Goal: Book appointment/travel/reservation

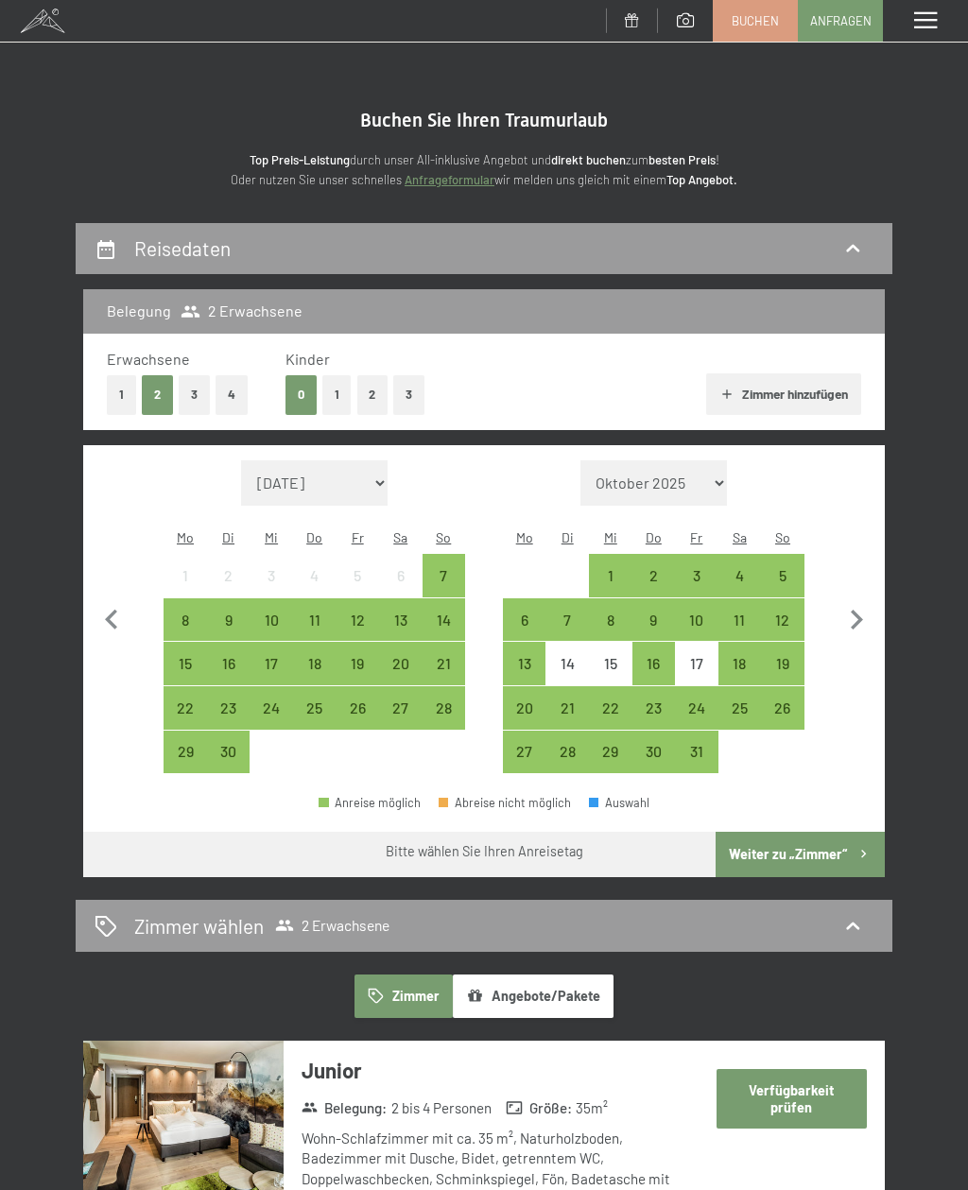
click at [855, 615] on icon "button" at bounding box center [856, 620] width 40 height 40
select select "[DATE]"
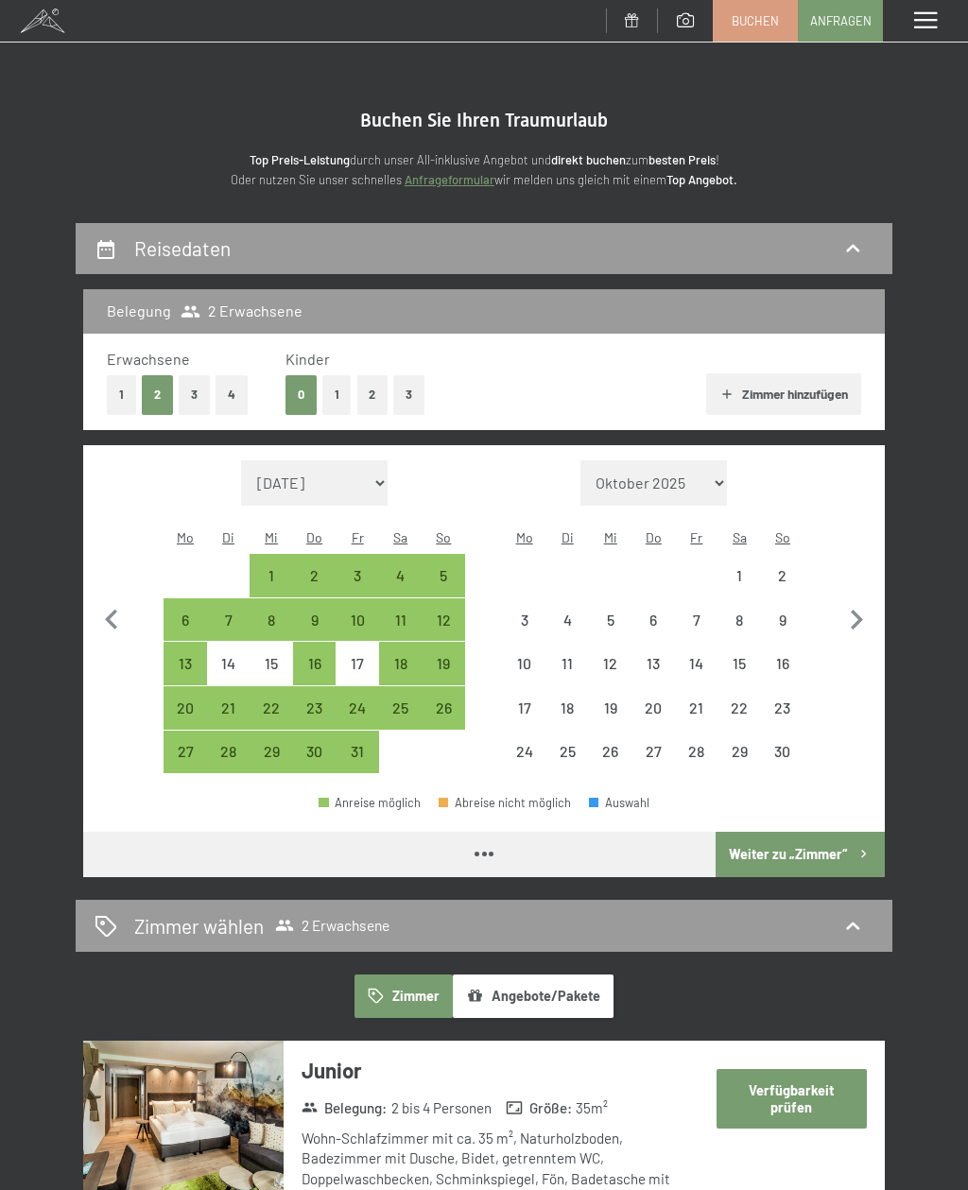
click at [855, 614] on icon "button" at bounding box center [856, 620] width 40 height 40
select select "[DATE]"
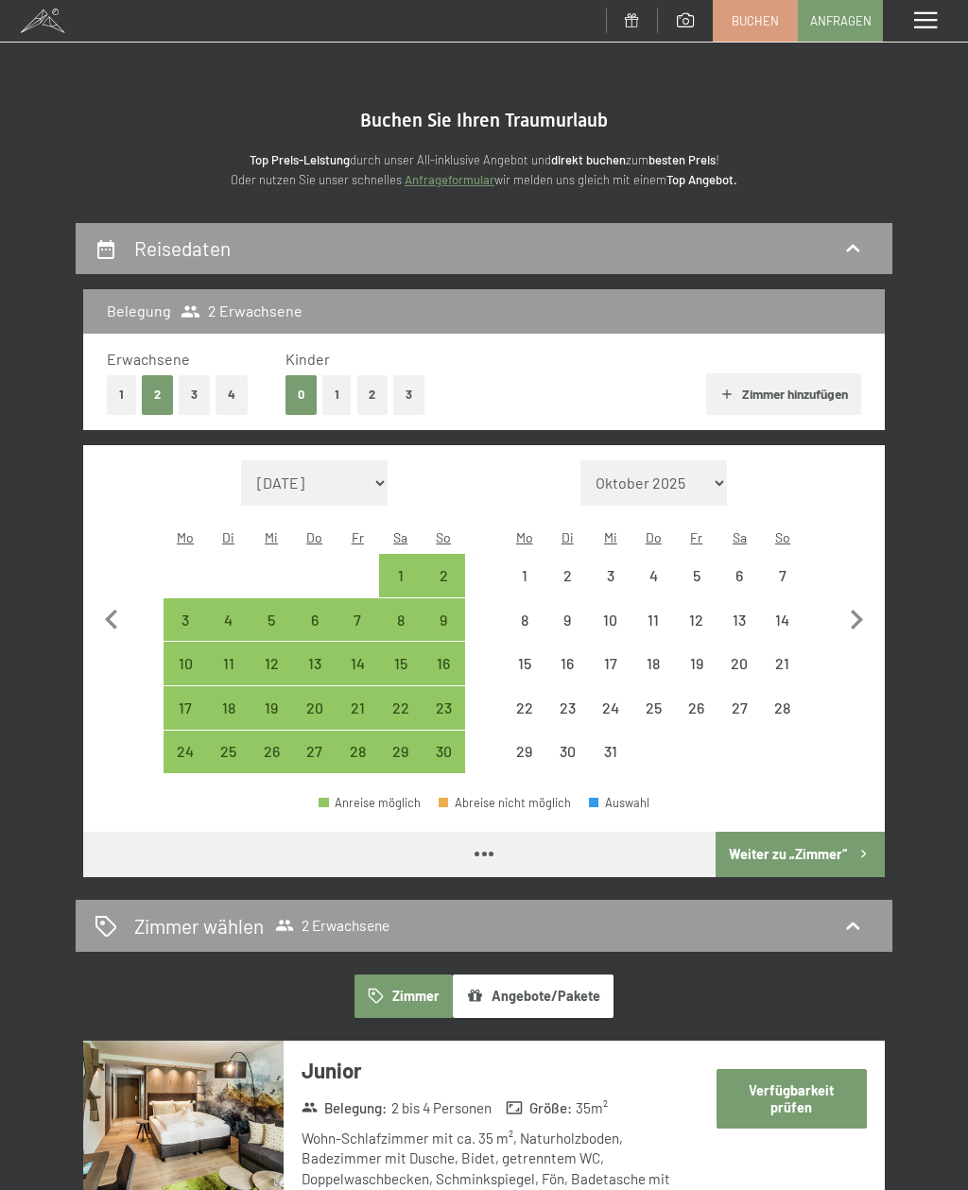
select select "[DATE]"
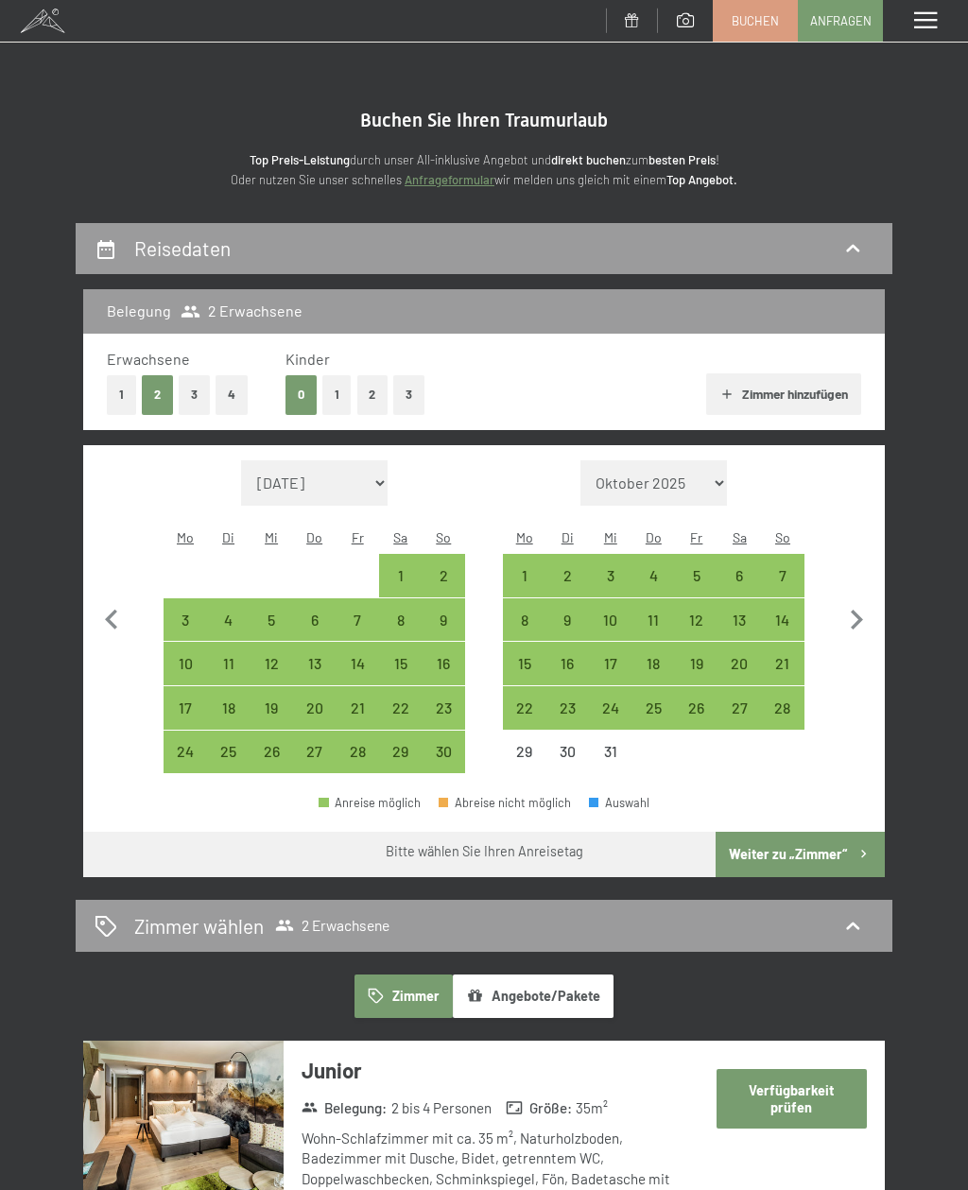
click at [855, 607] on icon "button" at bounding box center [856, 620] width 40 height 40
select select "[DATE]"
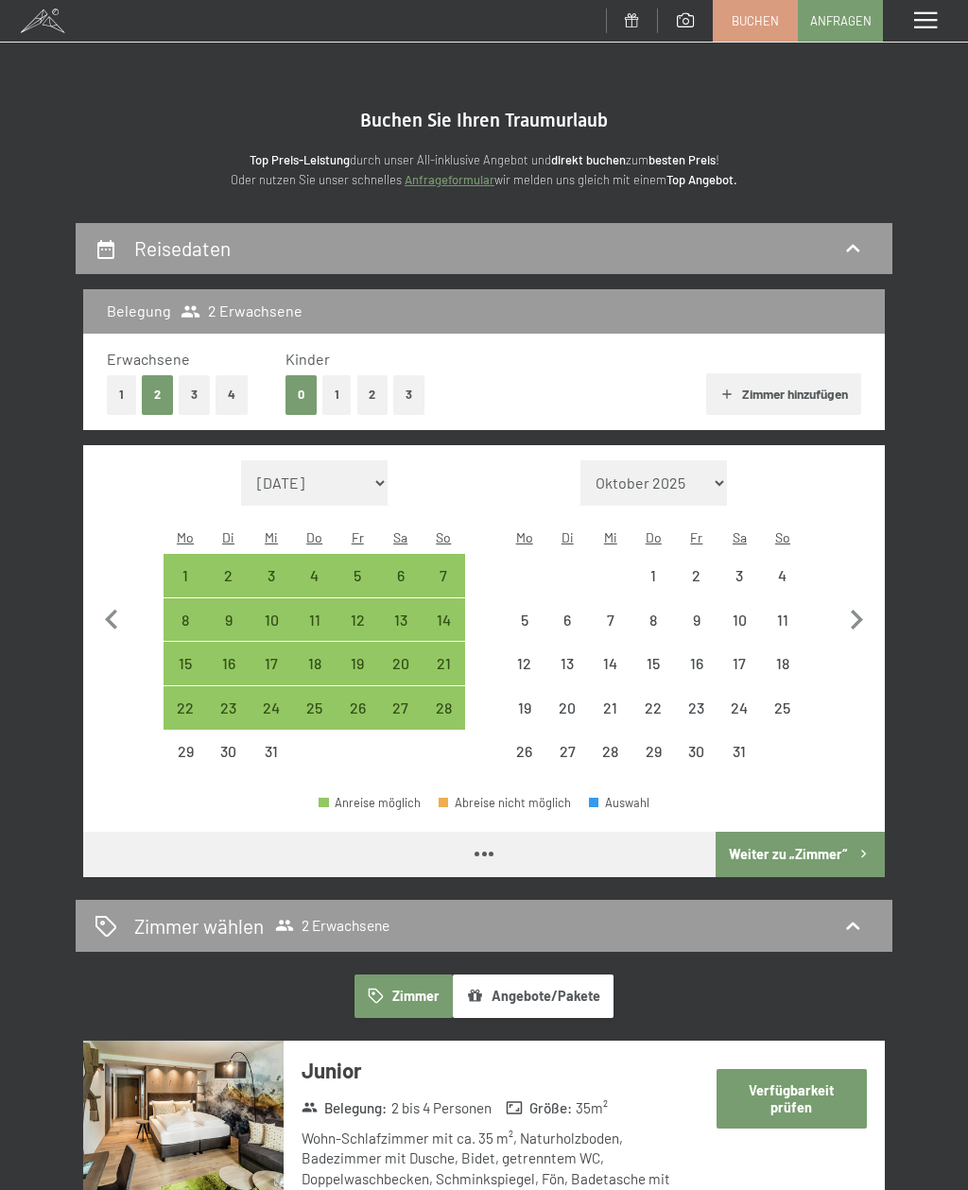
select select "[DATE]"
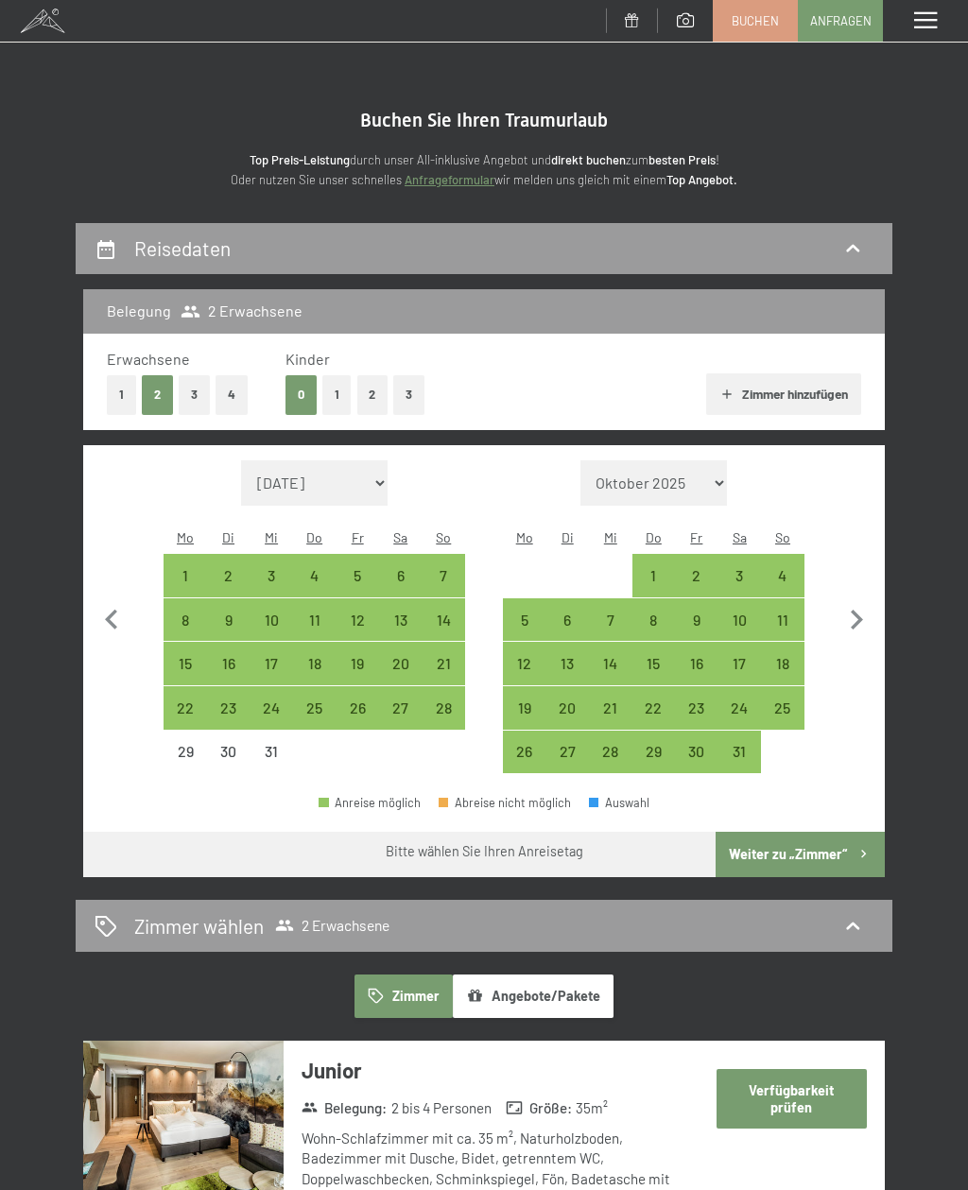
click at [860, 616] on icon "button" at bounding box center [856, 620] width 40 height 40
select select "[DATE]"
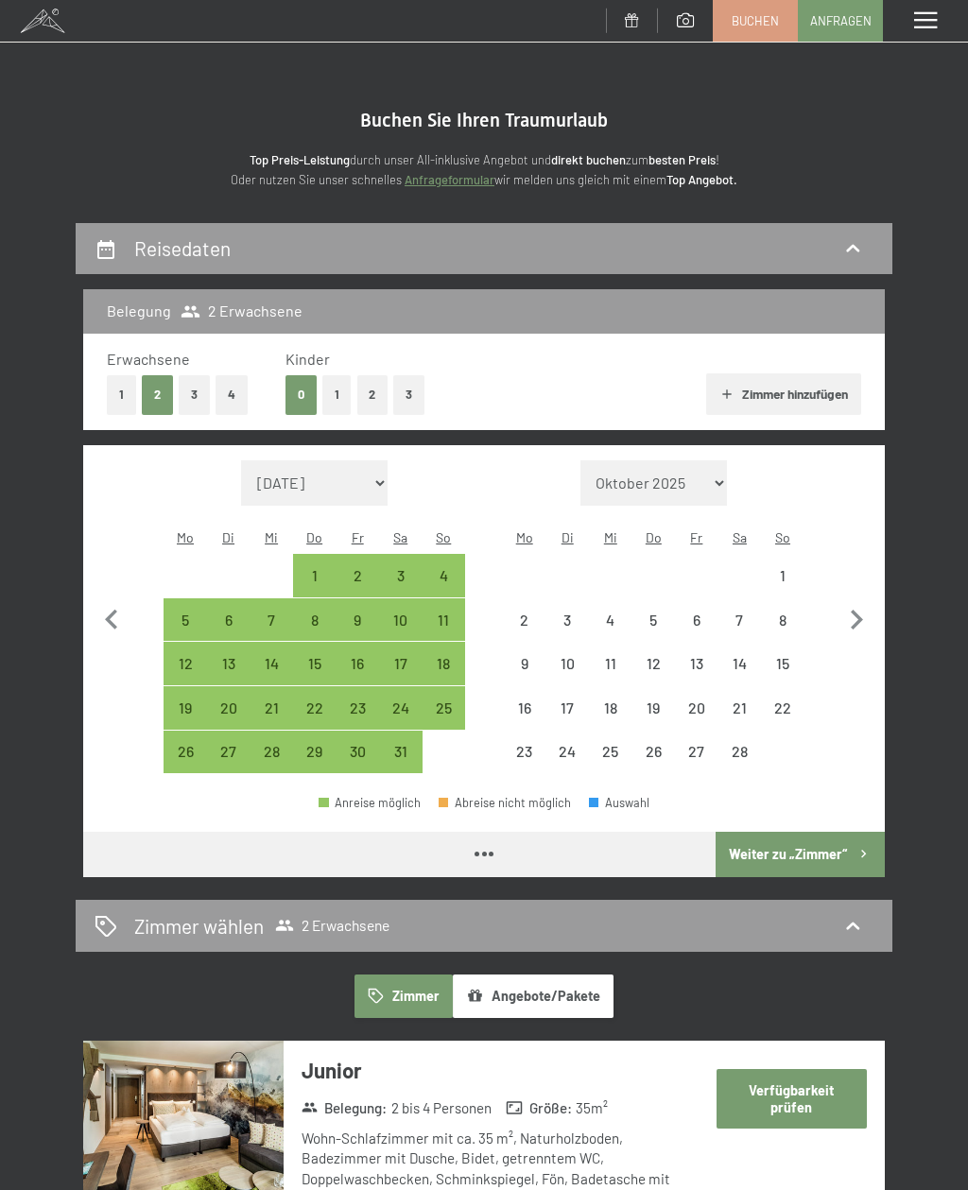
select select "[DATE]"
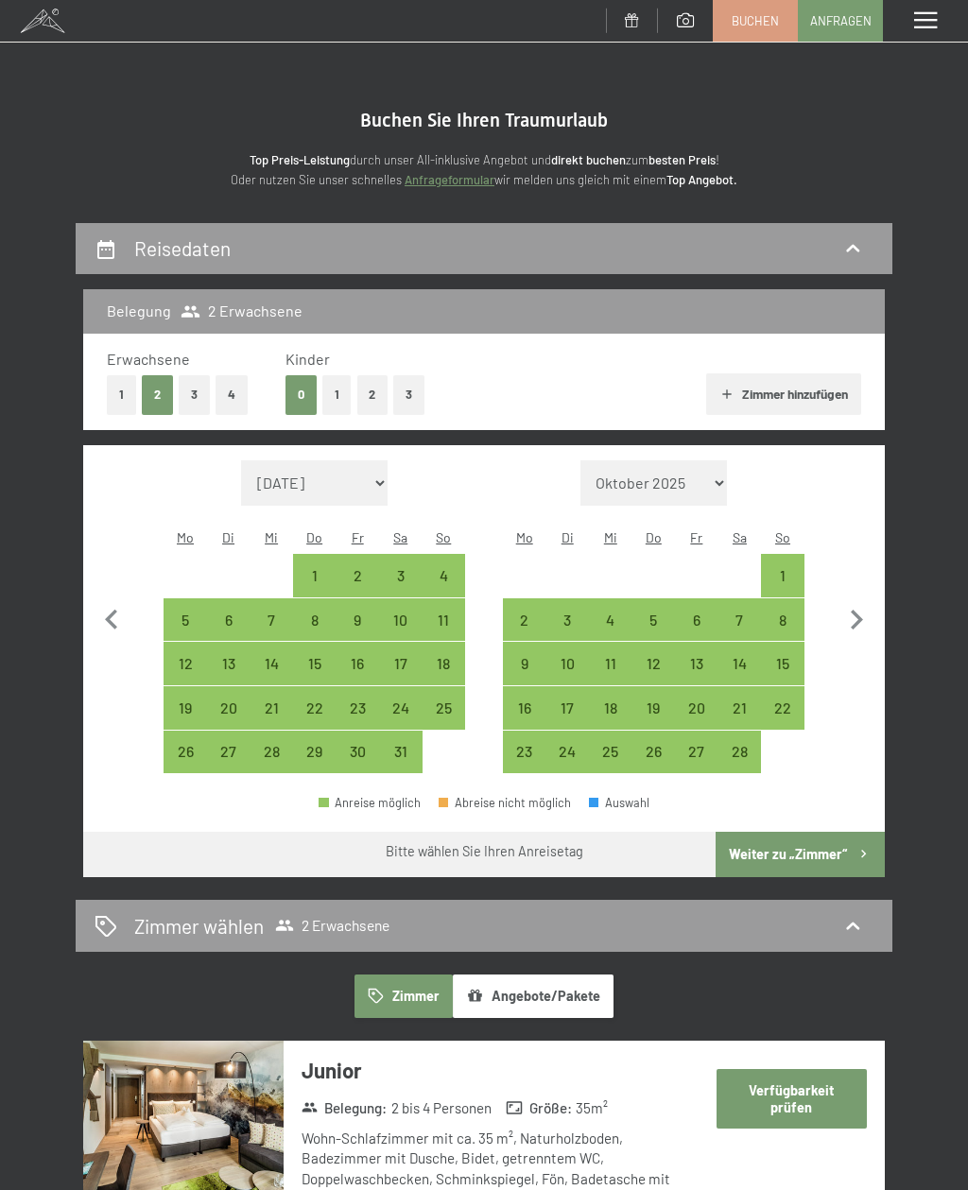
click at [853, 607] on icon "button" at bounding box center [856, 620] width 40 height 40
select select "[DATE]"
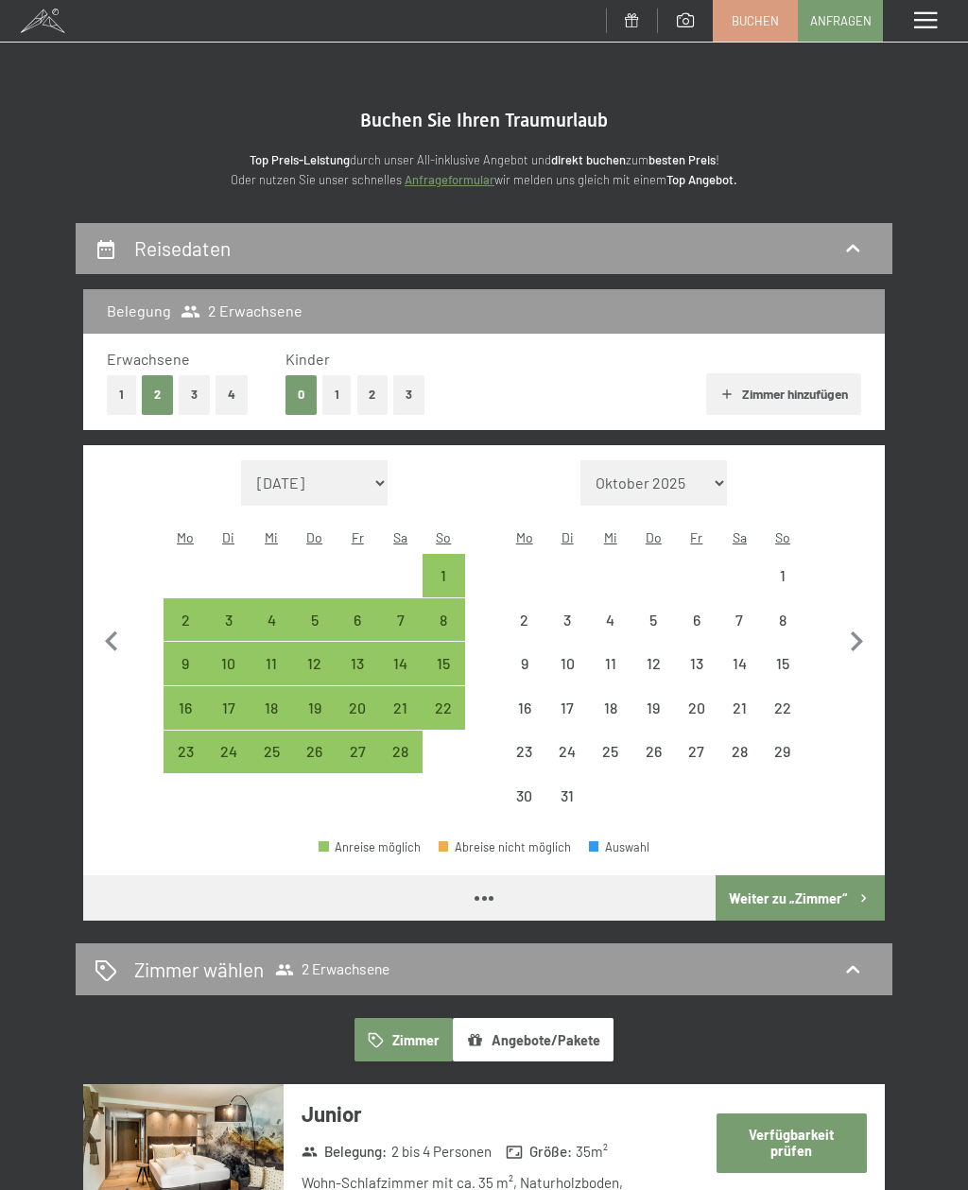
select select "[DATE]"
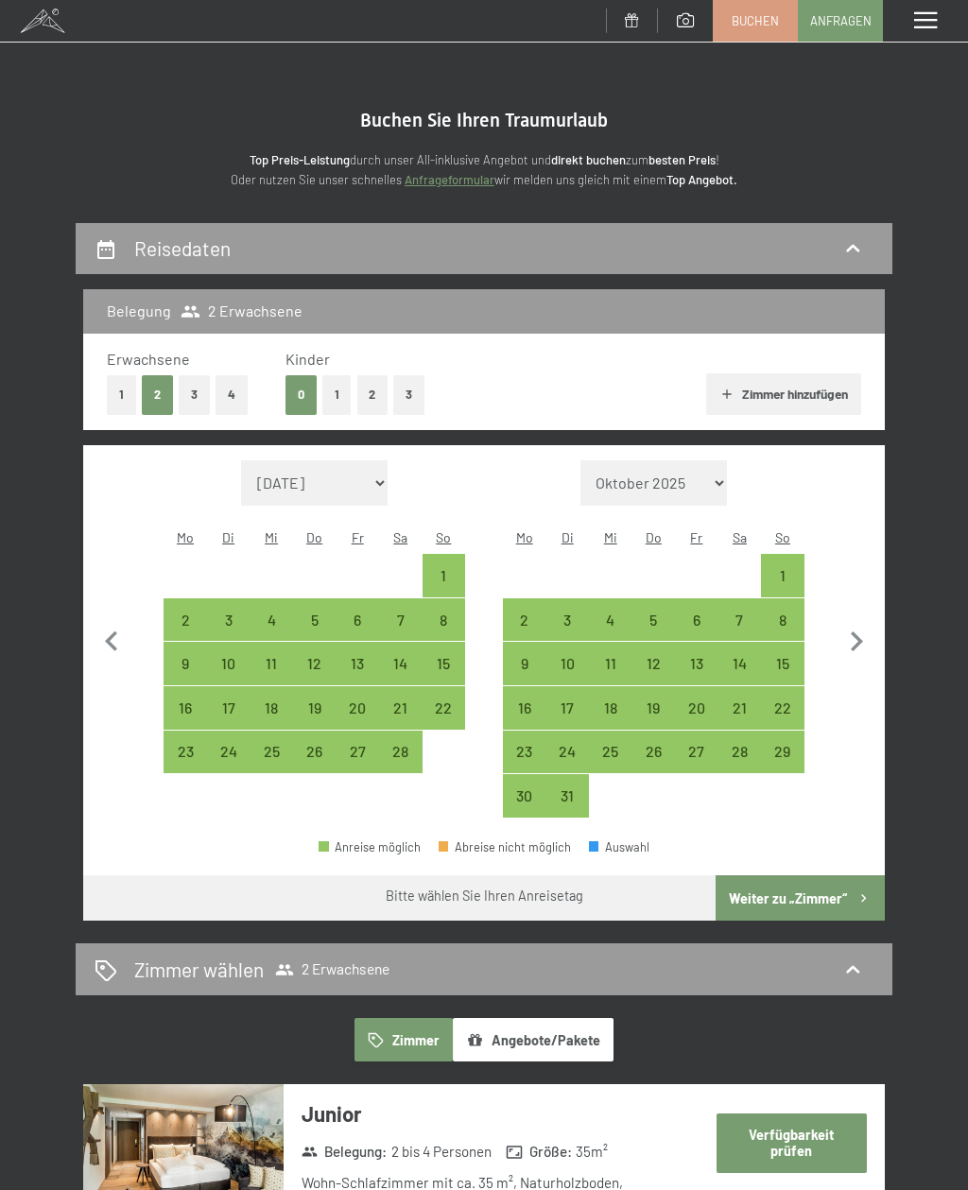
click at [864, 636] on icon "button" at bounding box center [856, 642] width 40 height 40
select select "[DATE]"
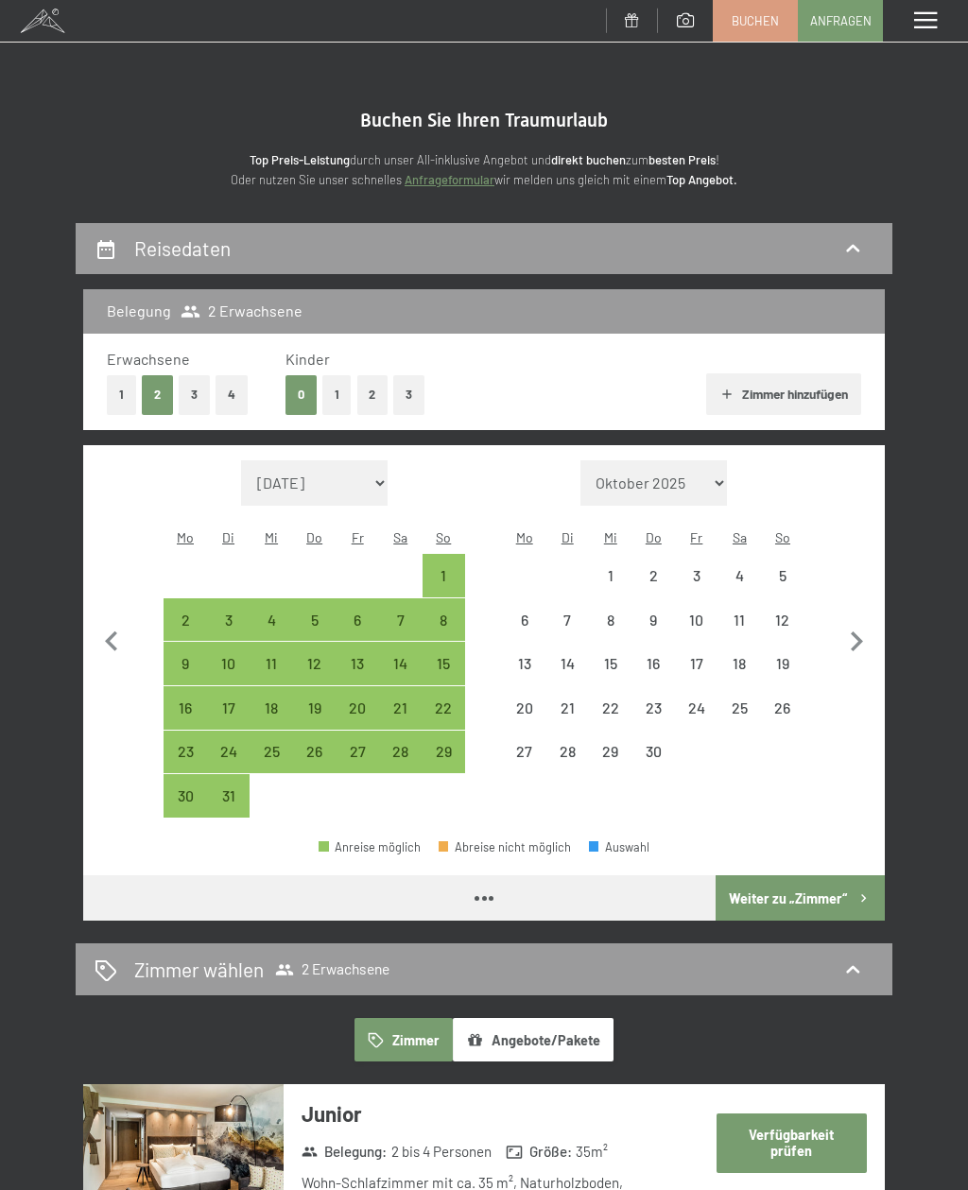
select select "[DATE]"
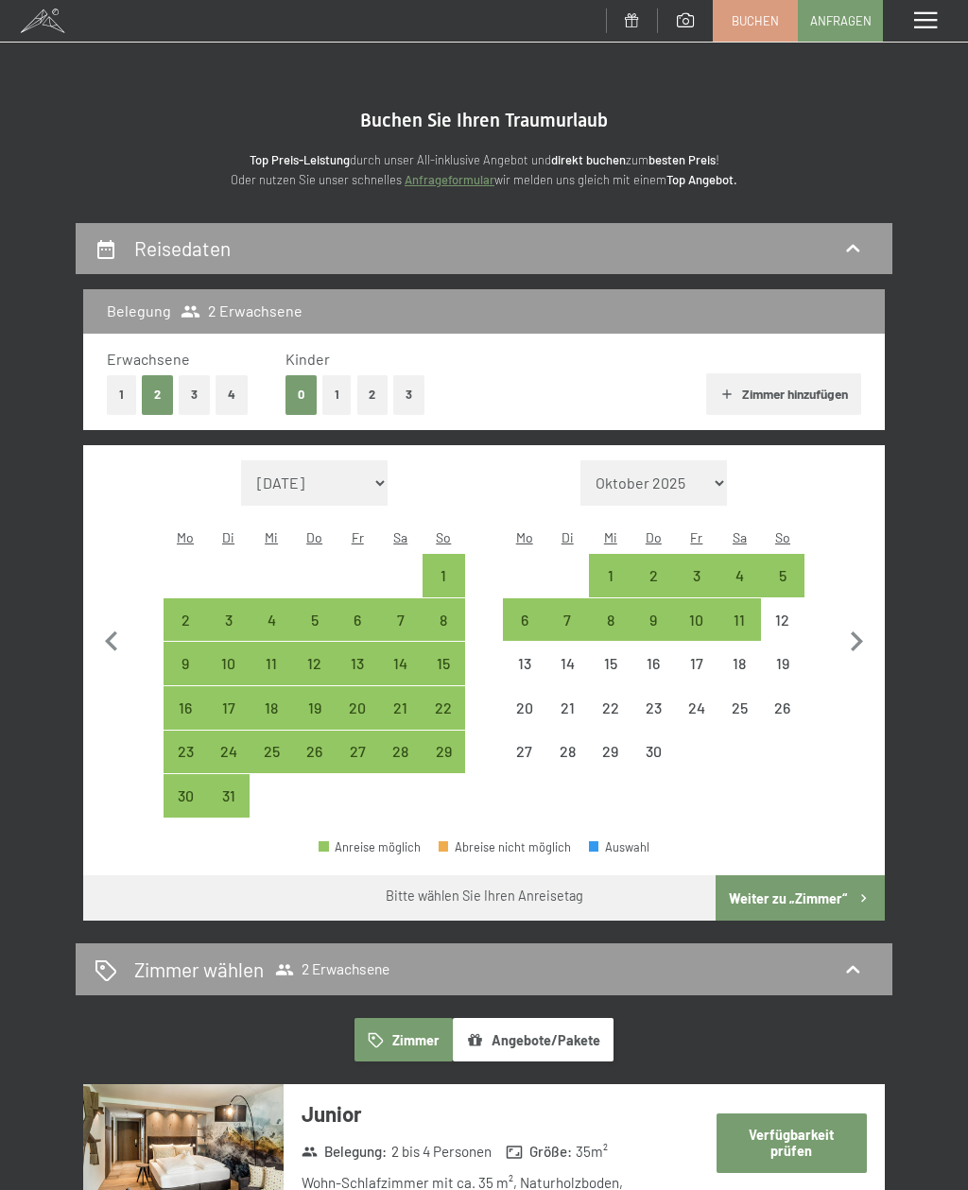
click at [743, 612] on div "11" at bounding box center [740, 632] width 40 height 40
select select "[DATE]"
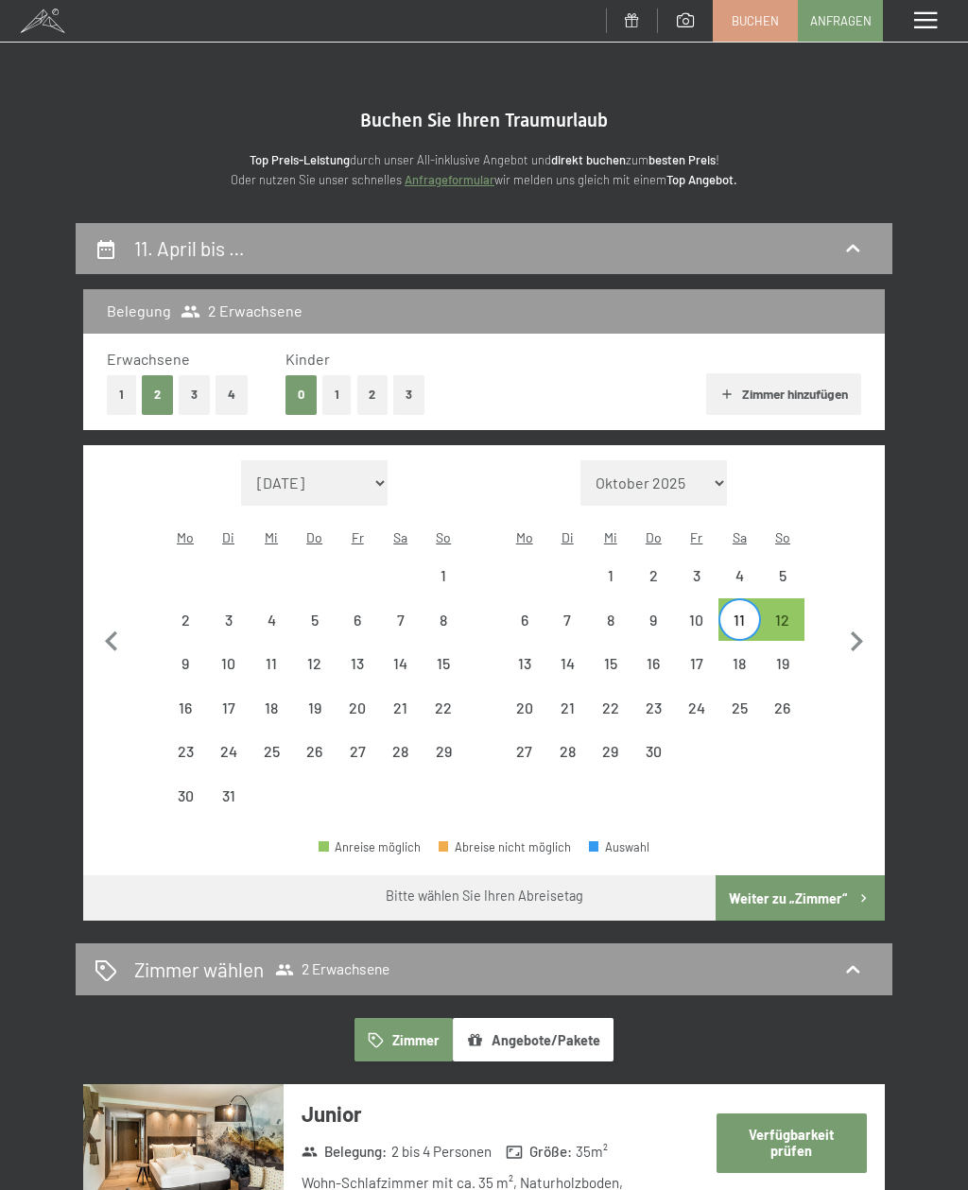
click at [525, 612] on div "6" at bounding box center [525, 632] width 40 height 40
select select "[DATE]"
click at [786, 612] on div "12" at bounding box center [783, 632] width 40 height 40
select select "[DATE]"
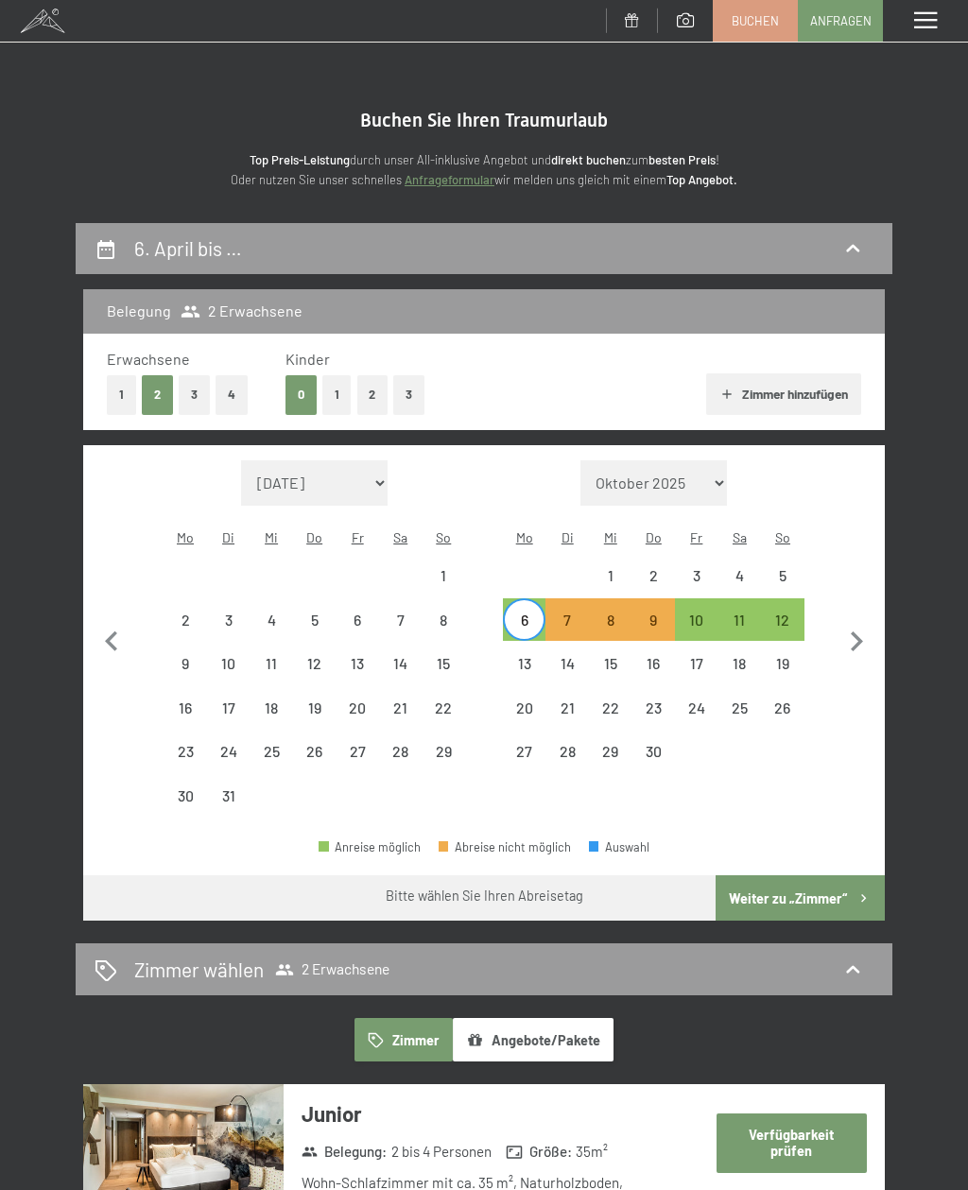
select select "[DATE]"
